Goal: Task Accomplishment & Management: Manage account settings

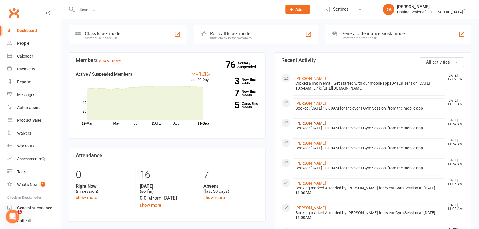
scroll to position [38, 0]
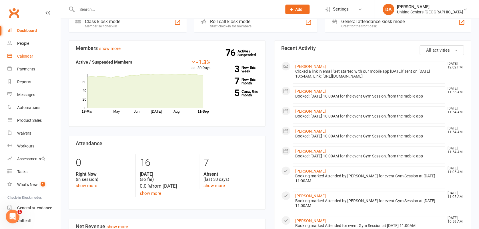
click at [29, 56] on div "Calendar" at bounding box center [25, 56] width 16 height 5
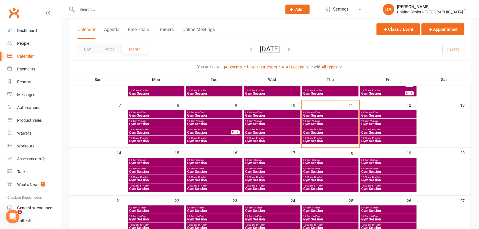
scroll to position [76, 0]
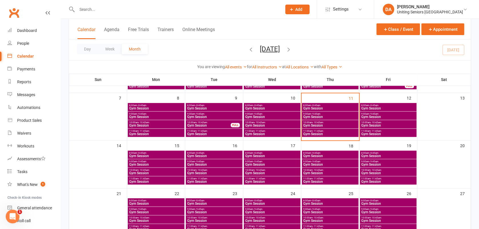
click at [213, 169] on span "10:00am - 10:45am" at bounding box center [214, 170] width 54 height 3
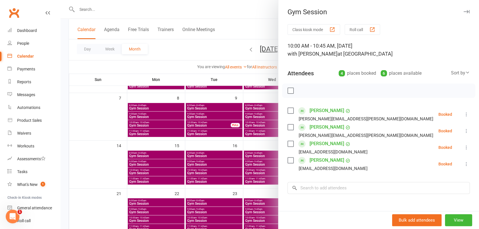
click at [464, 12] on icon "button" at bounding box center [467, 11] width 6 height 3
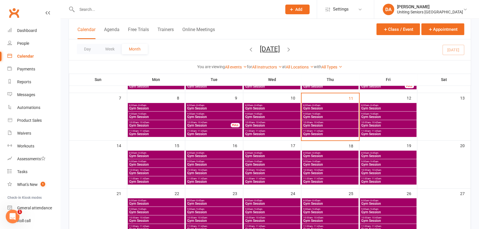
click at [372, 173] on span "Gym Session" at bounding box center [388, 173] width 54 height 3
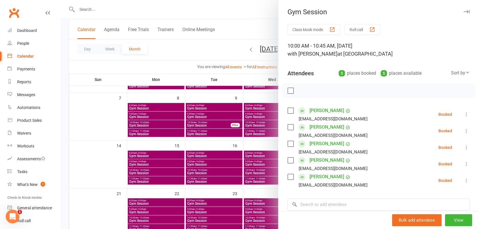
click at [464, 12] on icon "button" at bounding box center [467, 11] width 6 height 3
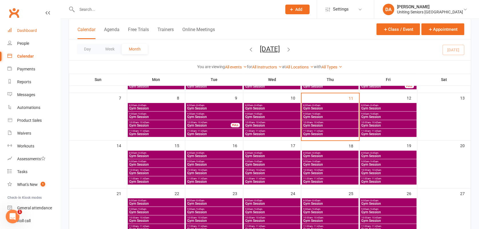
click at [33, 32] on div "Dashboard" at bounding box center [27, 30] width 20 height 5
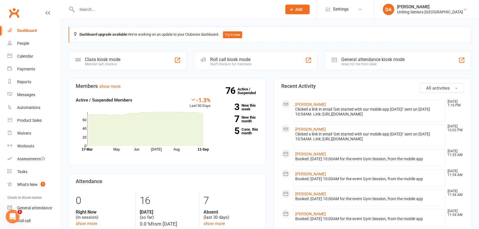
click at [91, 10] on input "text" at bounding box center [176, 9] width 203 height 8
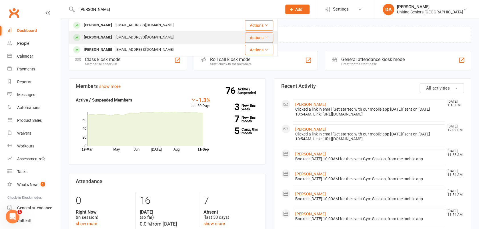
type input "maureen"
click at [94, 36] on div "[PERSON_NAME]" at bounding box center [98, 37] width 32 height 8
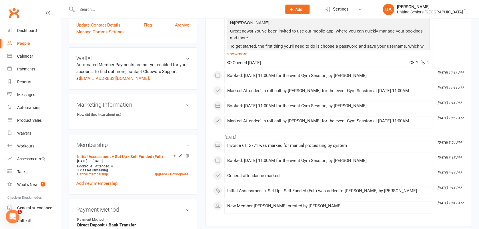
scroll to position [229, 0]
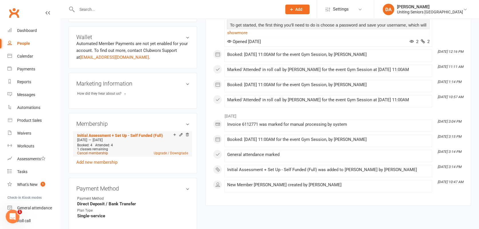
click at [104, 151] on link "Cancel membership" at bounding box center [92, 153] width 31 height 4
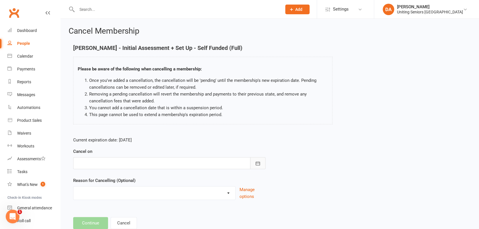
click at [260, 164] on icon "button" at bounding box center [258, 164] width 4 height 4
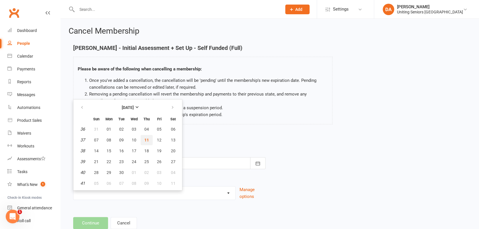
click at [145, 136] on button "11" at bounding box center [147, 140] width 12 height 10
type input "11 Sep 2025"
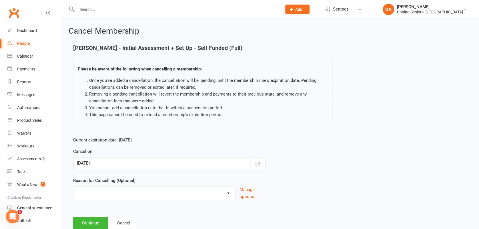
click at [147, 195] on select "Health Holiday Injury Other reason" at bounding box center [154, 192] width 162 height 11
select select "3"
click at [73, 187] on select "Health Holiday Injury Other reason" at bounding box center [154, 192] width 162 height 11
click at [127, 215] on div "Please specify" at bounding box center [169, 218] width 192 height 21
click at [123, 220] on input at bounding box center [169, 223] width 192 height 12
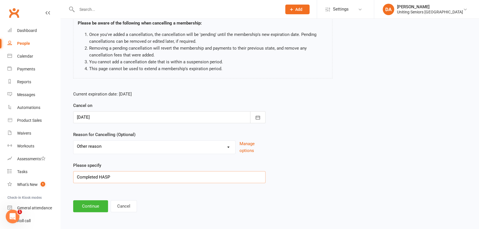
scroll to position [46, 0]
type input "Completed HASP"
click at [98, 203] on button "Continue" at bounding box center [90, 206] width 35 height 12
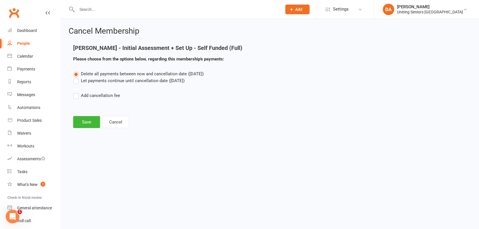
scroll to position [0, 0]
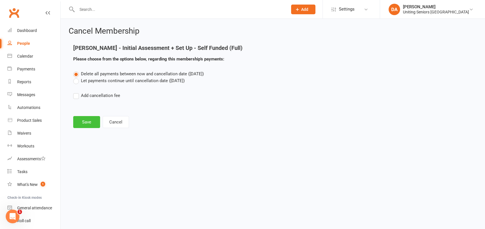
click at [79, 125] on button "Save" at bounding box center [86, 122] width 27 height 12
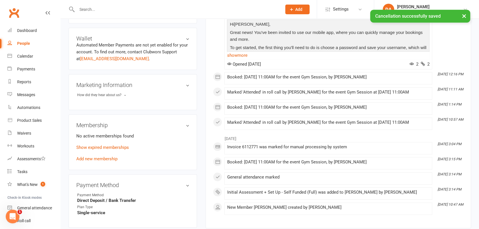
scroll to position [229, 0]
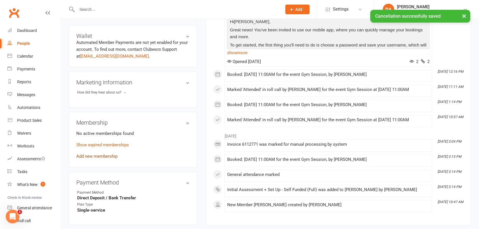
click at [98, 155] on link "Add new membership" at bounding box center [96, 156] width 41 height 5
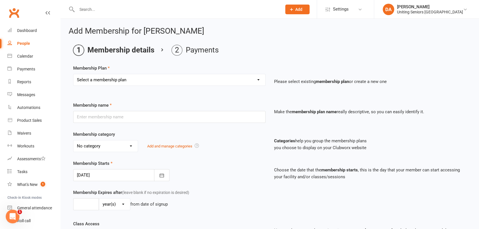
click at [224, 82] on select "Select a membership plan Create new Membership Plan Initial Assessment + Set Up…" at bounding box center [169, 79] width 192 height 11
select select "8"
click at [73, 74] on select "Select a membership plan Create new Membership Plan Initial Assessment + Set Up…" at bounding box center [169, 79] width 192 height 11
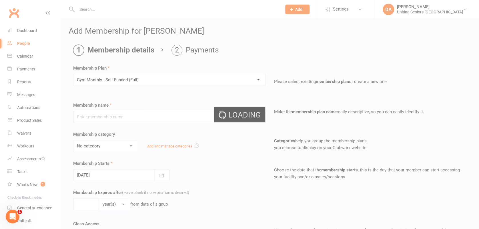
type input "Gym Monthly - Self Funded (Full)"
select select "4"
type input "0"
type input "4"
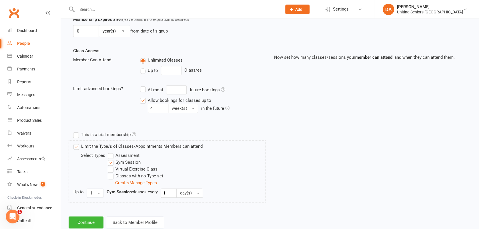
scroll to position [189, 0]
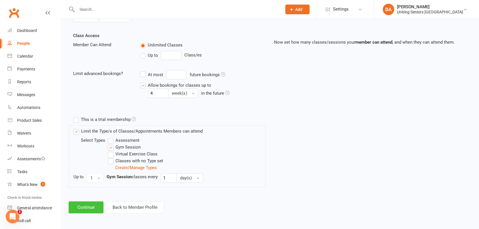
click at [87, 204] on button "Continue" at bounding box center [86, 208] width 35 height 12
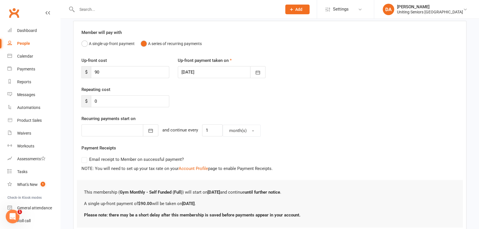
scroll to position [84, 0]
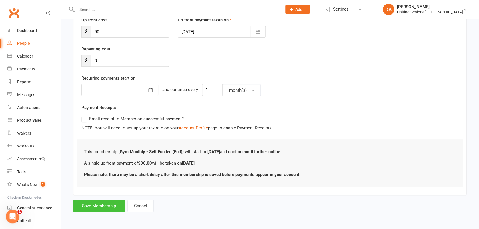
click at [93, 203] on button "Save Membership" at bounding box center [99, 206] width 52 height 12
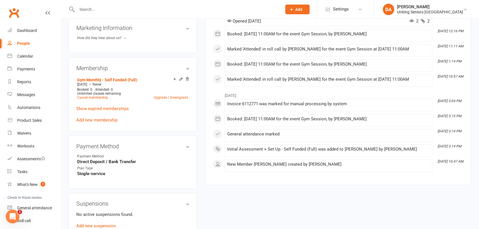
scroll to position [305, 0]
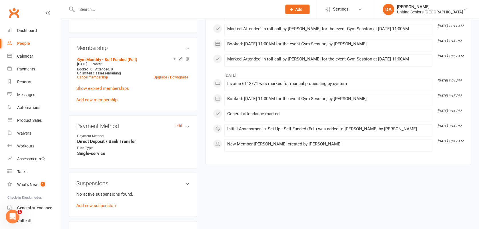
click at [181, 124] on link "edit" at bounding box center [178, 126] width 7 height 5
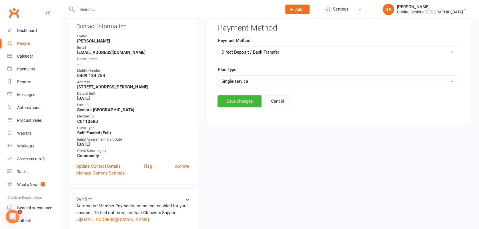
scroll to position [49, 0]
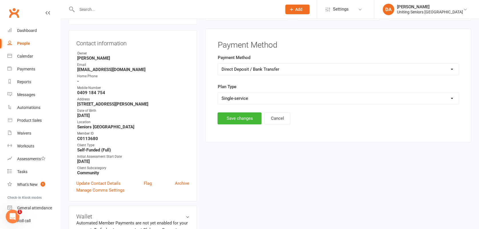
click at [239, 101] on select "Select Ongoing Single-service" at bounding box center [338, 98] width 241 height 11
select select "Ongoing"
click at [218, 93] on select "Select Ongoing Single-service" at bounding box center [338, 98] width 241 height 11
click at [239, 119] on button "Save changes" at bounding box center [239, 119] width 44 height 12
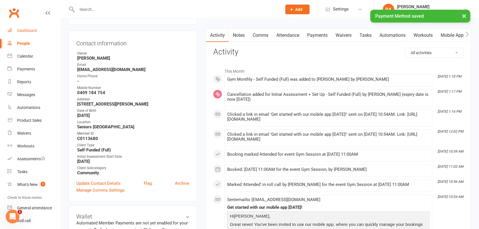
click at [28, 30] on div "Dashboard" at bounding box center [27, 30] width 20 height 5
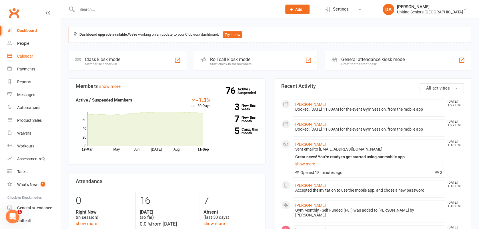
click at [21, 54] on div "Calendar" at bounding box center [25, 56] width 16 height 5
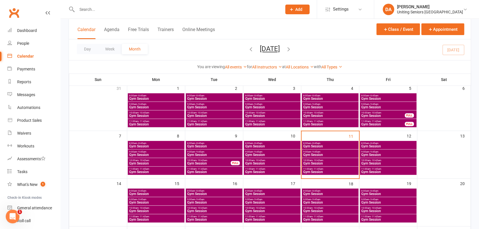
scroll to position [76, 0]
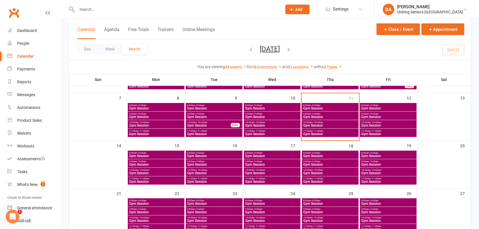
click at [231, 181] on span "Gym Session" at bounding box center [214, 181] width 54 height 3
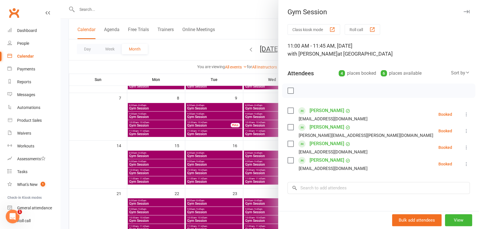
click at [464, 11] on icon "button" at bounding box center [467, 11] width 6 height 3
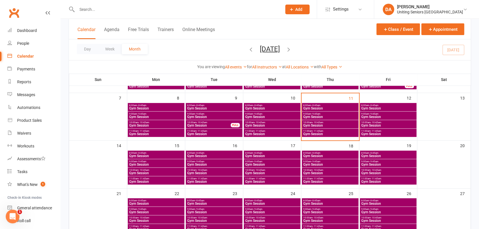
click at [337, 183] on span "Gym Session" at bounding box center [330, 181] width 54 height 3
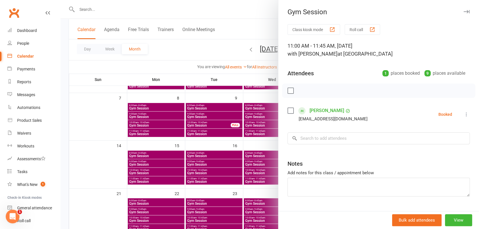
click at [464, 12] on icon "button" at bounding box center [467, 11] width 6 height 3
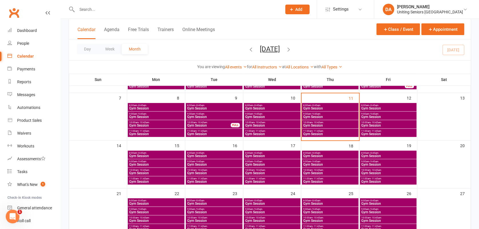
click at [331, 163] on span "Gym Session" at bounding box center [330, 164] width 54 height 3
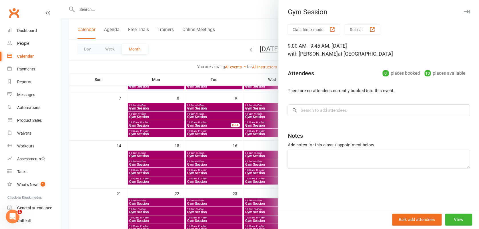
click at [463, 9] on button "button" at bounding box center [466, 11] width 7 height 7
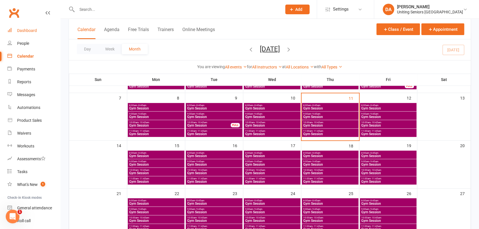
click at [25, 27] on link "Dashboard" at bounding box center [33, 30] width 53 height 13
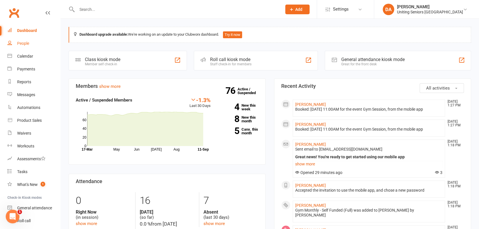
click at [25, 43] on div "People" at bounding box center [23, 43] width 12 height 5
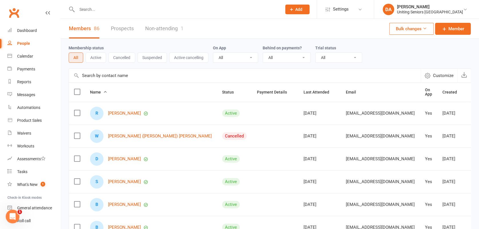
click at [91, 59] on button "Active" at bounding box center [95, 58] width 21 height 10
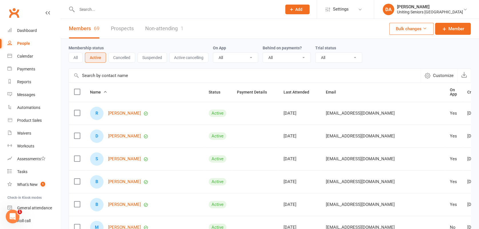
click at [126, 61] on button "Cancelled" at bounding box center [121, 58] width 27 height 10
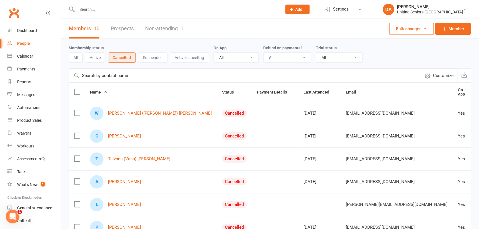
click at [149, 59] on button "Suspended" at bounding box center [152, 58] width 29 height 10
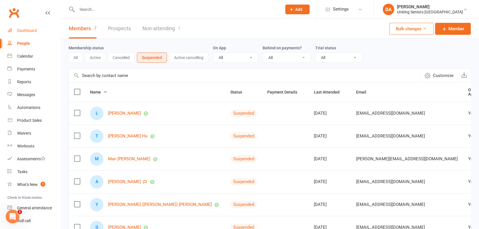
click at [31, 31] on div "Dashboard" at bounding box center [27, 30] width 20 height 5
